Goal: Task Accomplishment & Management: Manage account settings

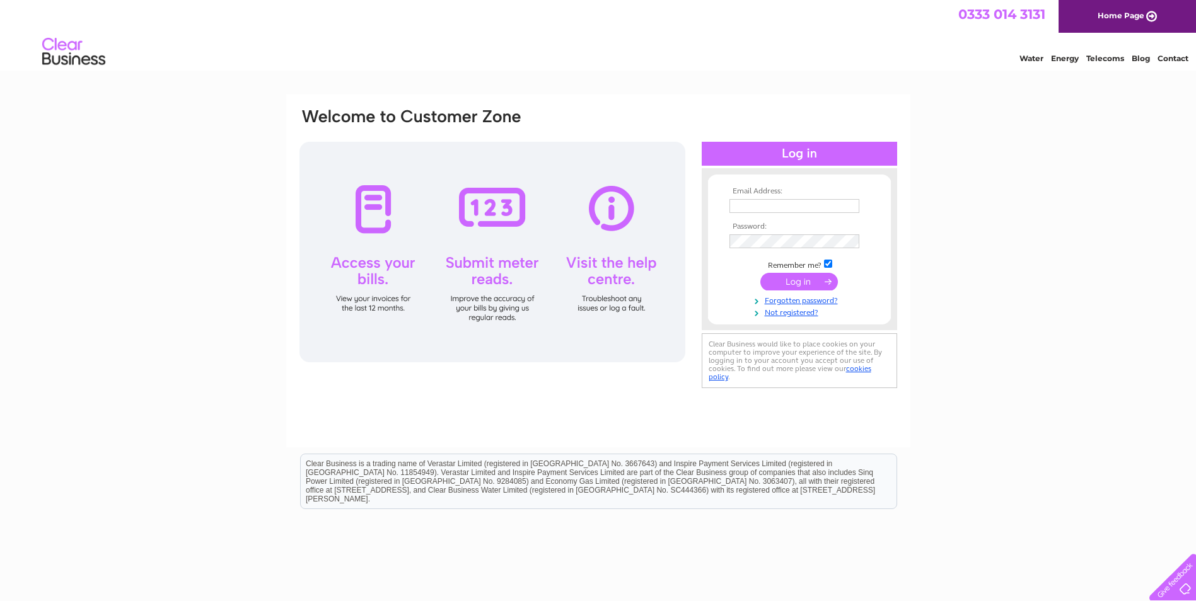
type input "info@jeffwynnbespokeflooring.co.uk"
click at [800, 279] on input "submit" at bounding box center [799, 282] width 78 height 18
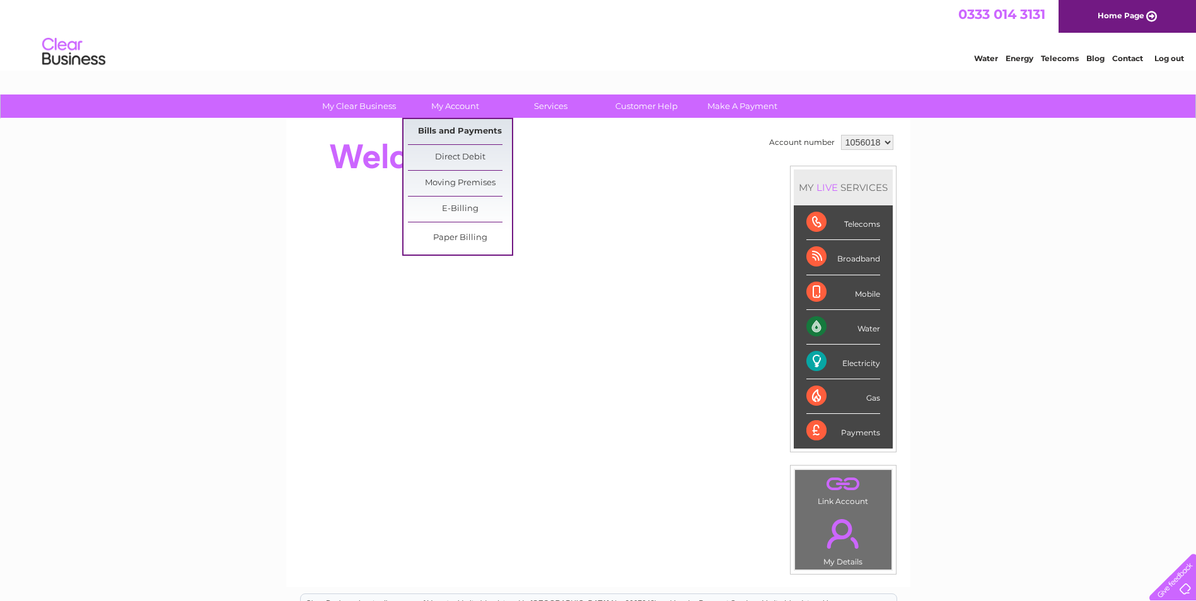
click at [450, 127] on link "Bills and Payments" at bounding box center [460, 131] width 104 height 25
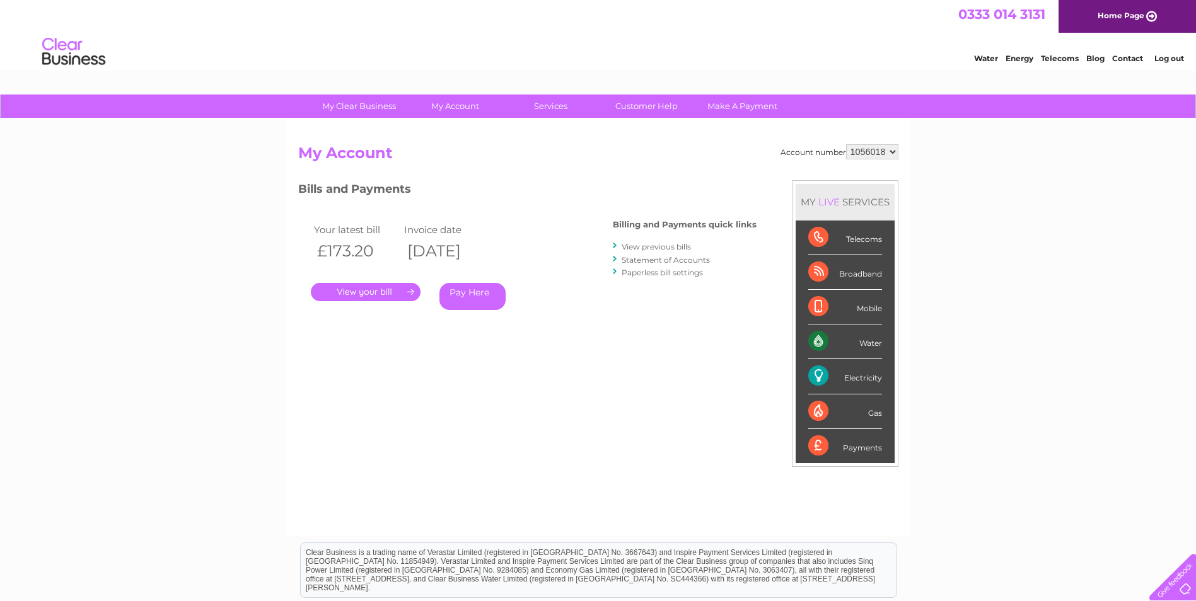
click at [390, 290] on link "." at bounding box center [366, 292] width 110 height 18
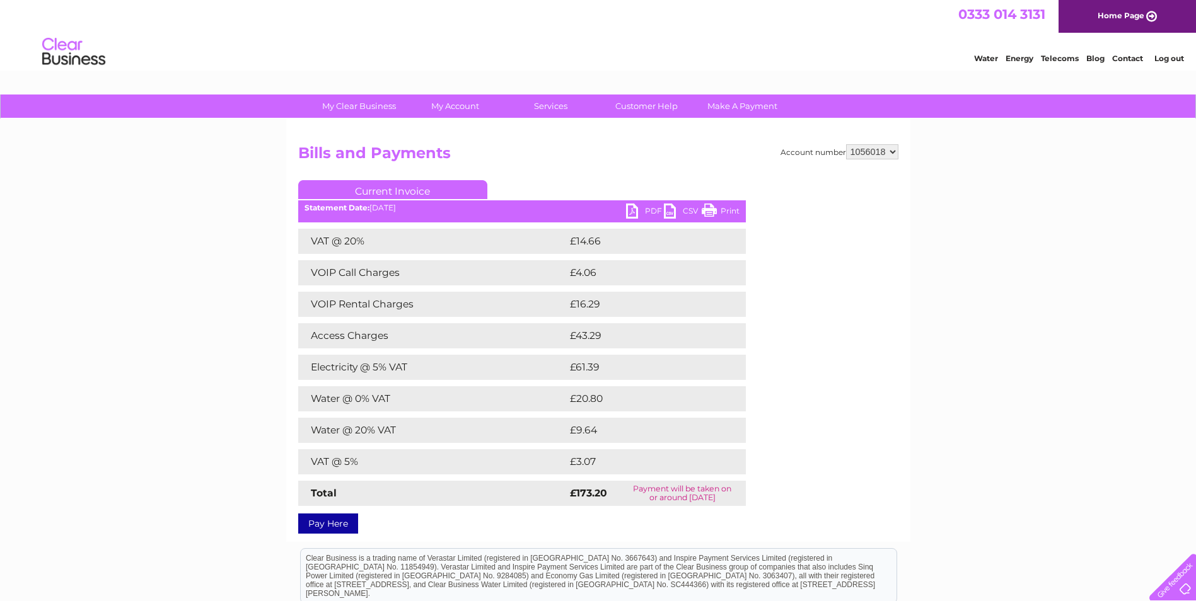
click at [711, 209] on link "Print" at bounding box center [721, 213] width 38 height 18
